Goal: Task Accomplishment & Management: Use online tool/utility

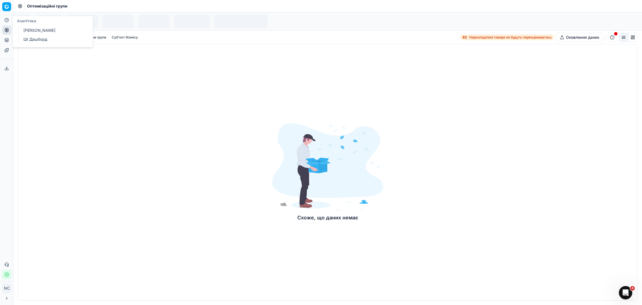
click at [6, 20] on icon at bounding box center [6, 20] width 4 height 4
click at [126, 108] on div "Схоже, що даних немає" at bounding box center [328, 172] width 620 height 256
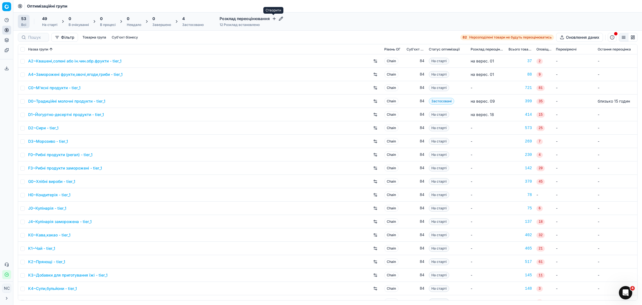
click at [273, 18] on icon "button" at bounding box center [274, 18] width 4 height 4
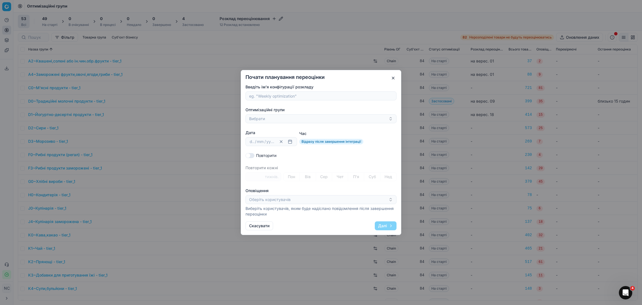
click at [313, 23] on div "Почати планування переоцінки Введіть ім'я конфігурації розкладу Оптимізаційні г…" at bounding box center [321, 152] width 642 height 305
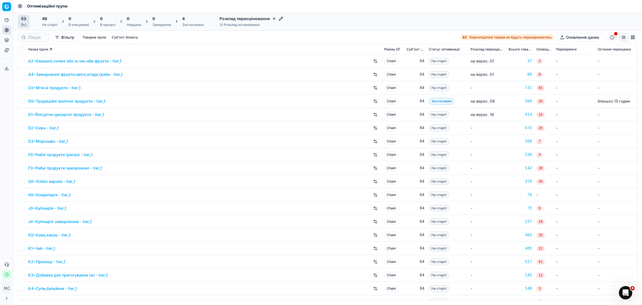
click at [281, 19] on icon "button" at bounding box center [281, 18] width 4 height 4
click at [333, 26] on div "Налаштування розкладу Вино 1 OGs Почати верес. 19 Наступна переоцінка запланова…" at bounding box center [321, 152] width 642 height 305
click at [272, 18] on icon "button" at bounding box center [274, 18] width 4 height 4
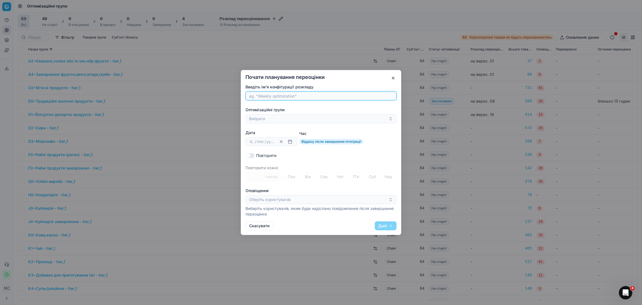
click at [253, 95] on input "Введіть ім'я конфігурації розкладу" at bounding box center [321, 96] width 146 height 8
paste input "G0~Хлібні вироби"
click at [253, 95] on input "G0~Хлібні вироби" at bounding box center [321, 96] width 146 height 8
click at [257, 96] on input "G0~Хлібні вироби" at bounding box center [321, 96] width 146 height 8
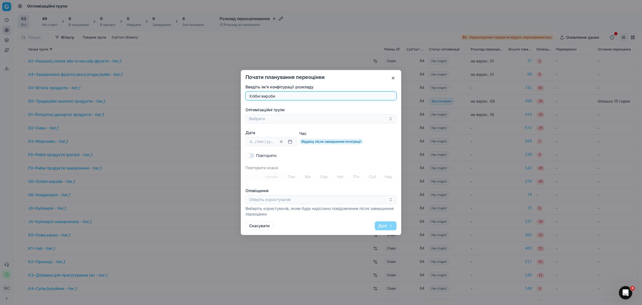
type input "Хлібні вироби"
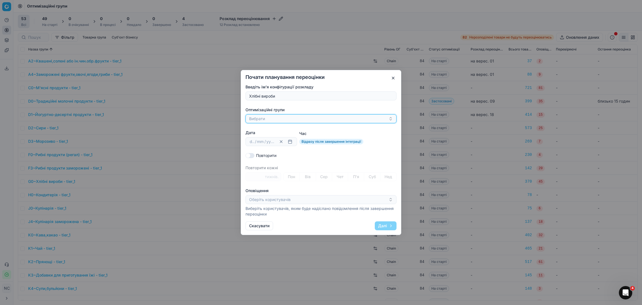
click at [265, 119] on button "Вибрати" at bounding box center [320, 118] width 151 height 9
type input "G0~Хлібні вироби"
click at [250, 152] on input "Suggestions" at bounding box center [251, 151] width 4 height 4
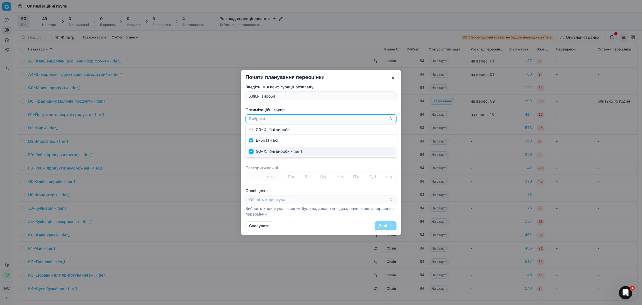
checkbox input "true"
checkbox input "false"
click at [253, 140] on input "Suggestions" at bounding box center [251, 140] width 4 height 4
checkbox input "true"
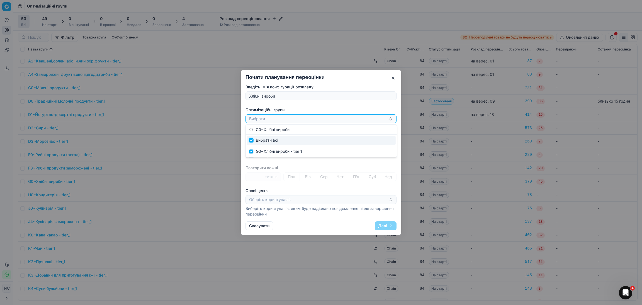
checkbox input "true"
click at [322, 120] on div "G0~Хлібні вироби - tier_1" at bounding box center [318, 118] width 139 height 7
click at [289, 140] on button "button" at bounding box center [290, 141] width 7 height 7
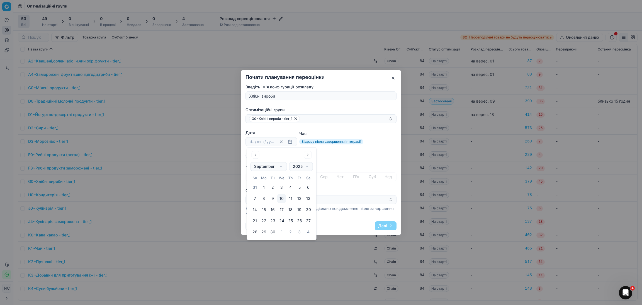
click at [282, 198] on button "10" at bounding box center [281, 198] width 9 height 9
type input "10"
type input "09"
type input "2025"
click at [333, 154] on div "Повторити" at bounding box center [320, 156] width 151 height 6
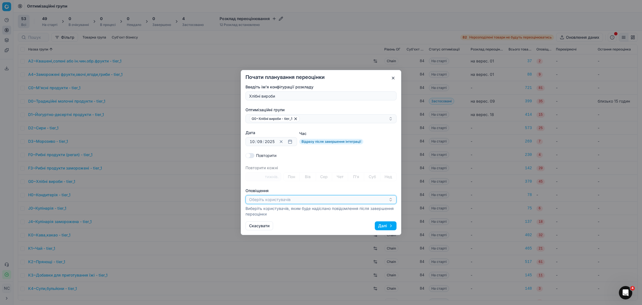
click at [391, 201] on icon "button" at bounding box center [390, 199] width 4 height 4
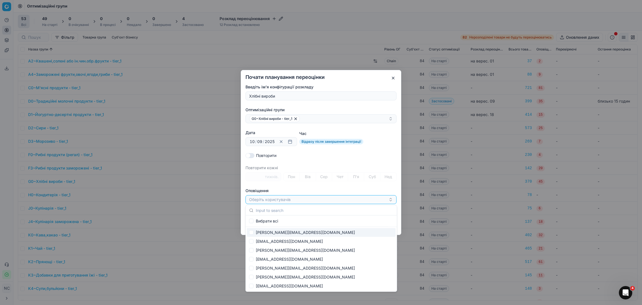
click at [287, 232] on div "[PERSON_NAME][EMAIL_ADDRESS][DOMAIN_NAME]" at bounding box center [321, 232] width 149 height 9
checkbox input "true"
click at [329, 198] on div "[PERSON_NAME][EMAIL_ADDRESS][DOMAIN_NAME]" at bounding box center [318, 199] width 139 height 7
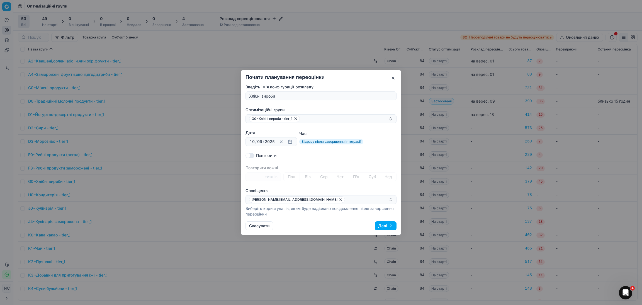
click at [382, 225] on button "Далі" at bounding box center [386, 225] width 22 height 9
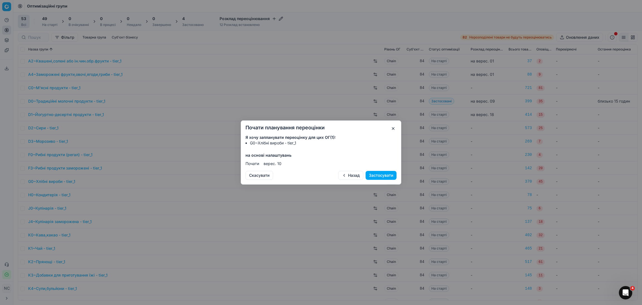
click at [372, 175] on button "Застосувати" at bounding box center [381, 175] width 31 height 9
